Goal: Information Seeking & Learning: Check status

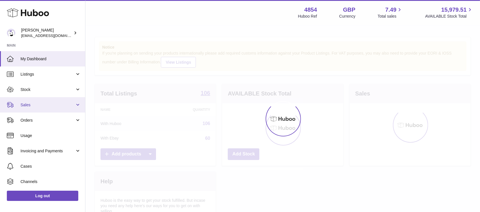
click at [52, 105] on span "Sales" at bounding box center [48, 105] width 54 height 5
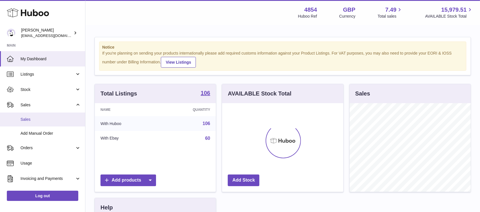
click at [46, 113] on link "Sales" at bounding box center [42, 120] width 85 height 14
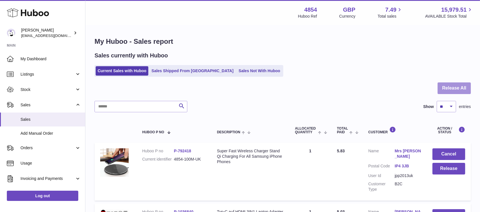
click at [461, 88] on button "Release All" at bounding box center [454, 89] width 33 height 12
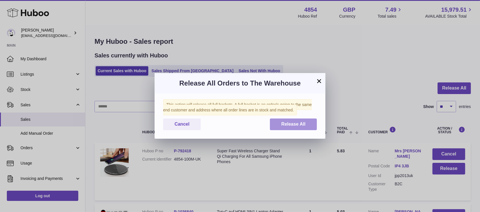
click at [292, 122] on button "Release All" at bounding box center [293, 125] width 47 height 12
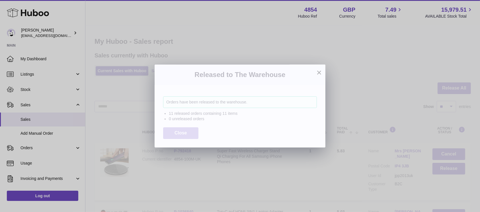
click at [179, 131] on span "Close" at bounding box center [181, 133] width 13 height 5
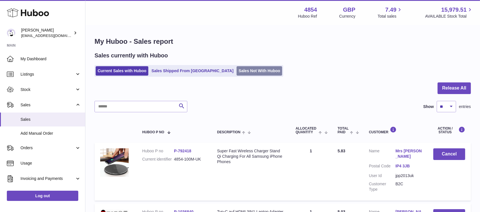
click at [237, 72] on link "Sales Not With Huboo" at bounding box center [260, 70] width 46 height 9
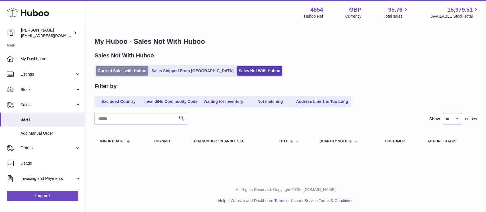
click at [134, 71] on link "Current Sales with Huboo" at bounding box center [122, 70] width 53 height 9
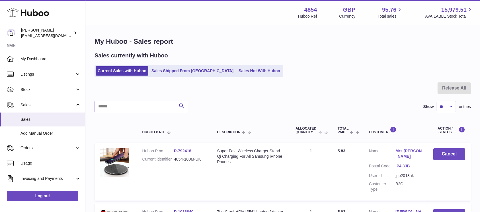
click at [64, 90] on span "Stock" at bounding box center [48, 89] width 54 height 5
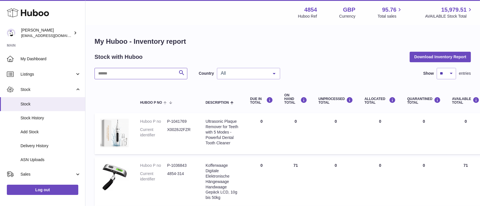
click at [120, 78] on input "text" at bounding box center [141, 73] width 93 height 11
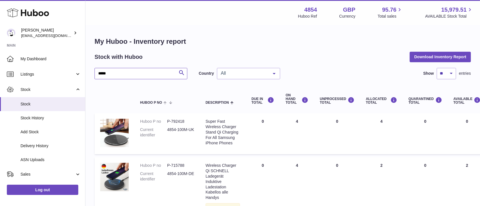
click at [130, 75] on input "*****" at bounding box center [141, 73] width 93 height 11
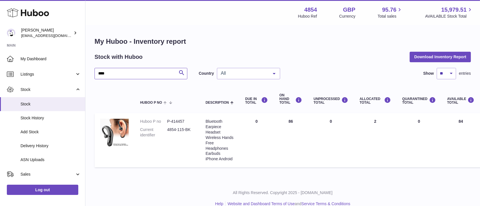
type input "****"
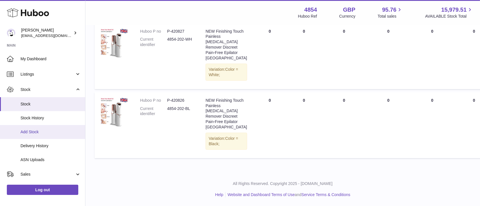
scroll to position [38, 0]
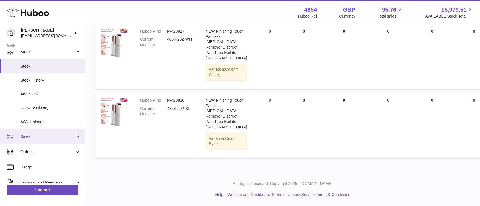
drag, startPoint x: 61, startPoint y: 134, endPoint x: 56, endPoint y: 144, distance: 10.6
click at [61, 134] on span "Sales" at bounding box center [48, 136] width 54 height 5
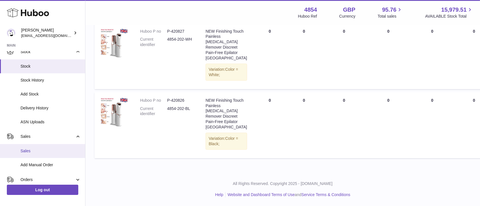
click at [54, 147] on link "Sales" at bounding box center [42, 151] width 85 height 14
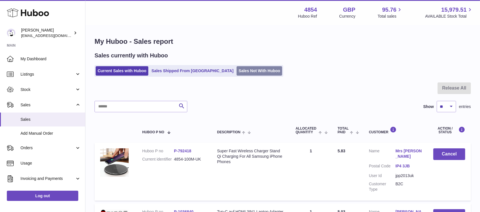
click at [244, 71] on link "Sales Not With Huboo" at bounding box center [260, 70] width 46 height 9
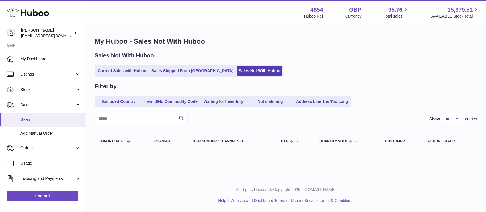
click at [54, 118] on span "Sales" at bounding box center [51, 119] width 60 height 5
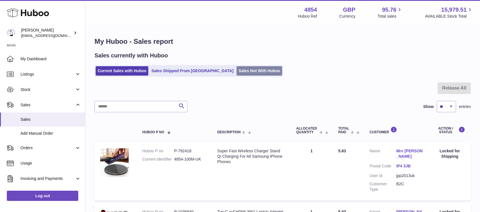
click at [247, 67] on link "Sales Not With Huboo" at bounding box center [260, 70] width 46 height 9
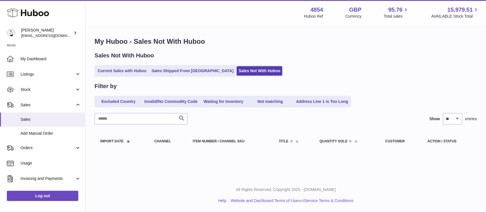
click at [129, 72] on link "Current Sales with Huboo" at bounding box center [122, 70] width 53 height 9
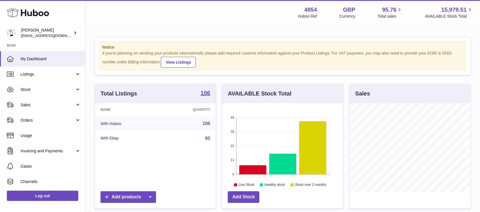
scroll to position [89, 121]
click at [69, 103] on span "Sales" at bounding box center [48, 105] width 54 height 5
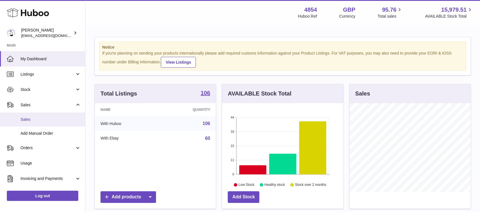
click at [56, 120] on span "Sales" at bounding box center [51, 119] width 60 height 5
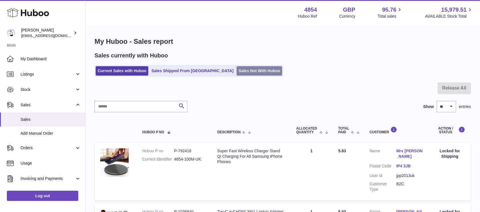
click at [237, 73] on link "Sales Not With Huboo" at bounding box center [260, 70] width 46 height 9
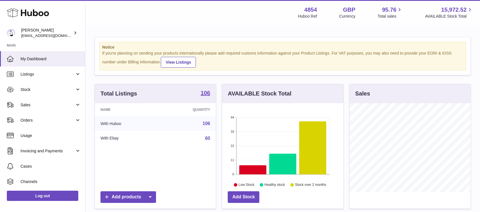
scroll to position [89, 121]
click at [53, 103] on span "Sales" at bounding box center [48, 105] width 54 height 5
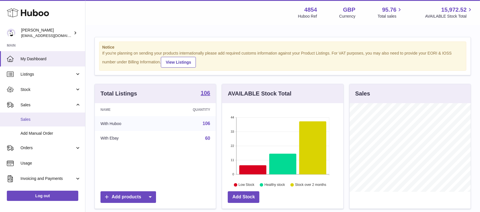
click at [46, 122] on span "Sales" at bounding box center [51, 119] width 60 height 5
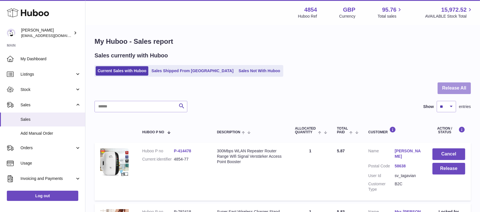
click at [458, 90] on button "Release All" at bounding box center [454, 89] width 33 height 12
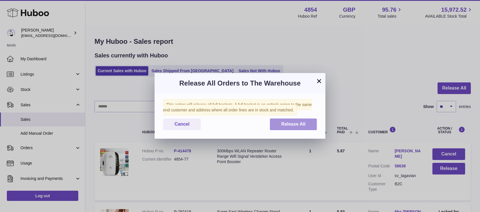
click at [312, 121] on button "Release All" at bounding box center [293, 125] width 47 height 12
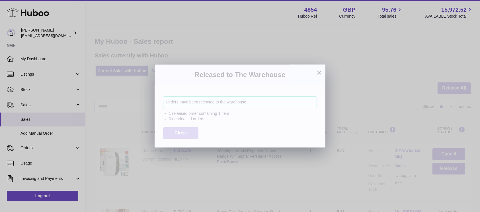
click at [180, 128] on button "Close" at bounding box center [180, 134] width 35 height 12
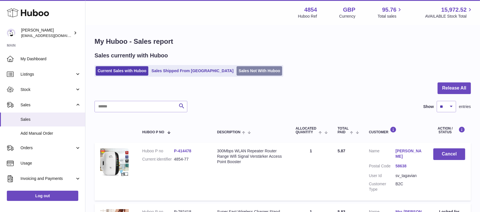
click at [247, 71] on link "Sales Not With Huboo" at bounding box center [260, 70] width 46 height 9
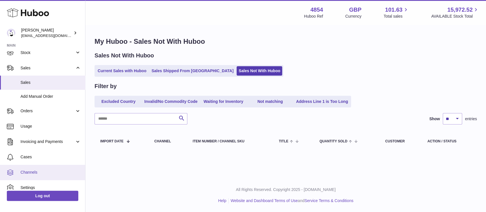
scroll to position [58, 0]
